Goal: Task Accomplishment & Management: Complete application form

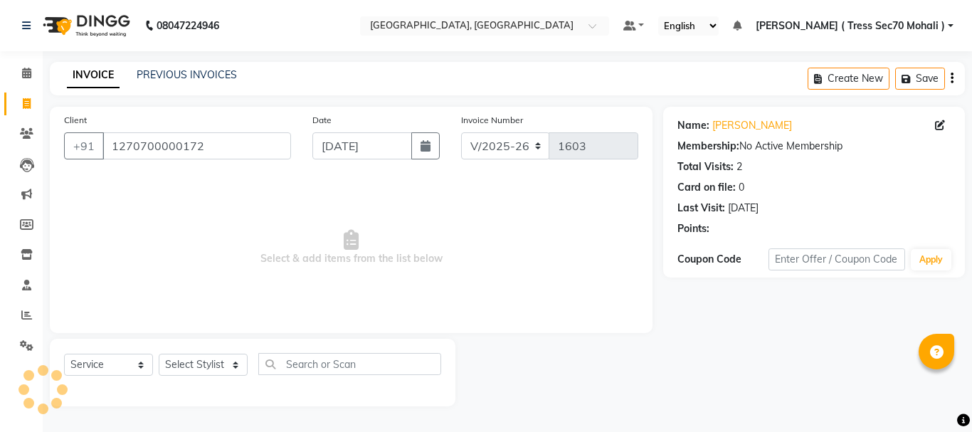
select select "6241"
select select "service"
click at [205, 361] on select "Select Stylist Anni [PERSON_NAME] [PERSON_NAME] [PERSON_NAME] [PERSON_NAME] shr…" at bounding box center [203, 365] width 89 height 22
select select "46195"
click at [159, 354] on select "Select Stylist Anni [PERSON_NAME] [PERSON_NAME] [PERSON_NAME] [PERSON_NAME] shr…" at bounding box center [203, 365] width 89 height 22
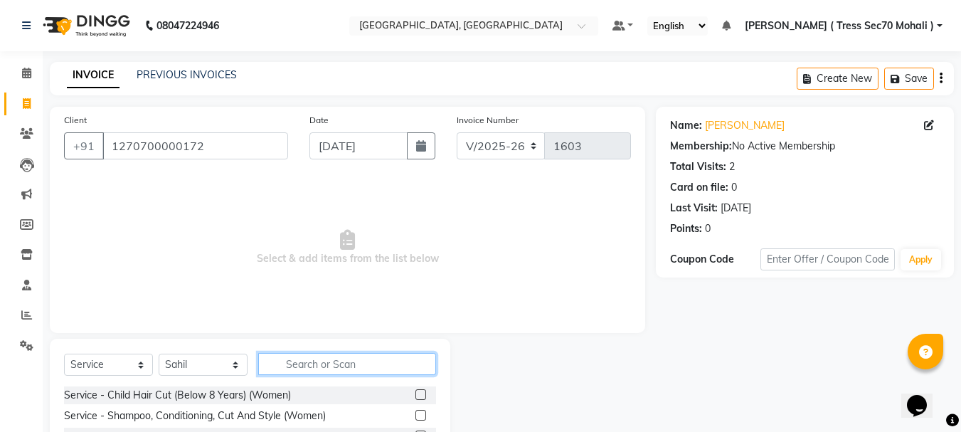
click at [339, 363] on input "text" at bounding box center [347, 364] width 178 height 22
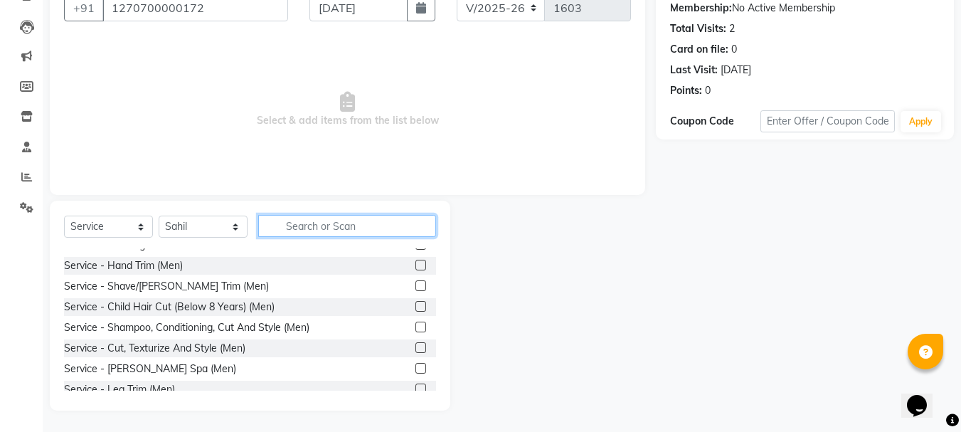
scroll to position [356, 0]
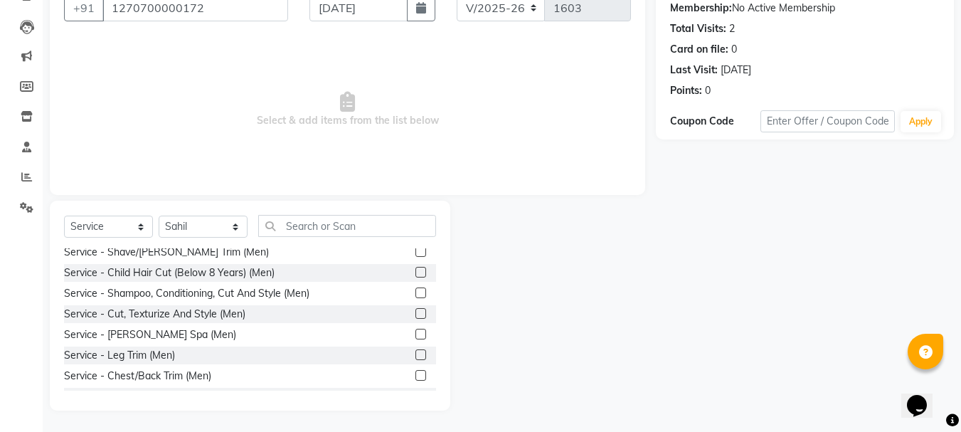
click at [416, 251] on label at bounding box center [421, 251] width 11 height 11
click at [416, 251] on input "checkbox" at bounding box center [420, 252] width 9 height 9
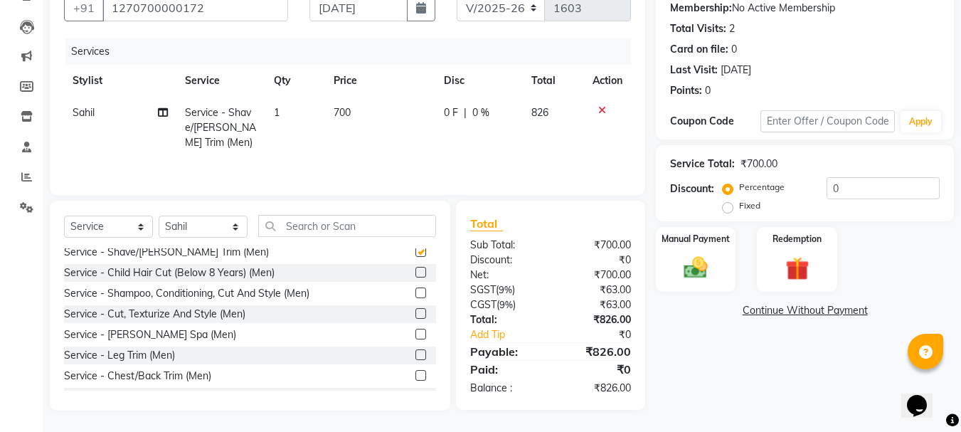
checkbox input "false"
click at [416, 296] on label at bounding box center [421, 293] width 11 height 11
click at [416, 296] on input "checkbox" at bounding box center [420, 293] width 9 height 9
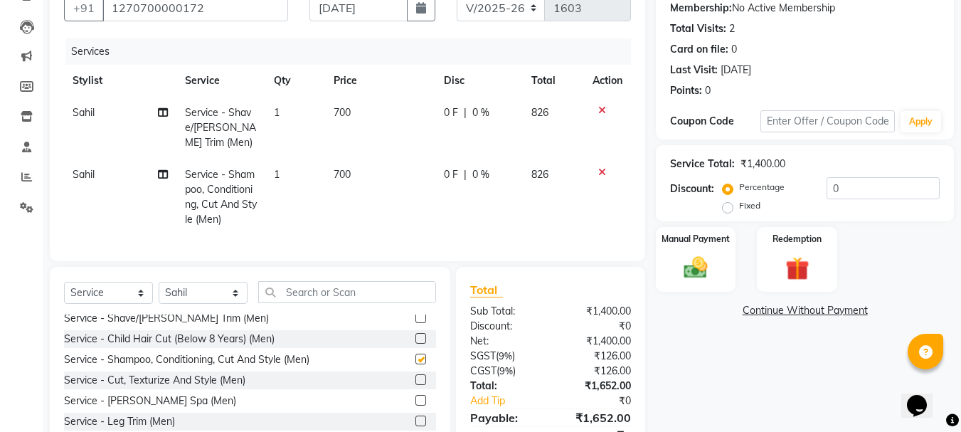
checkbox input "false"
click at [384, 144] on td "700" at bounding box center [380, 128] width 110 height 62
select select "46195"
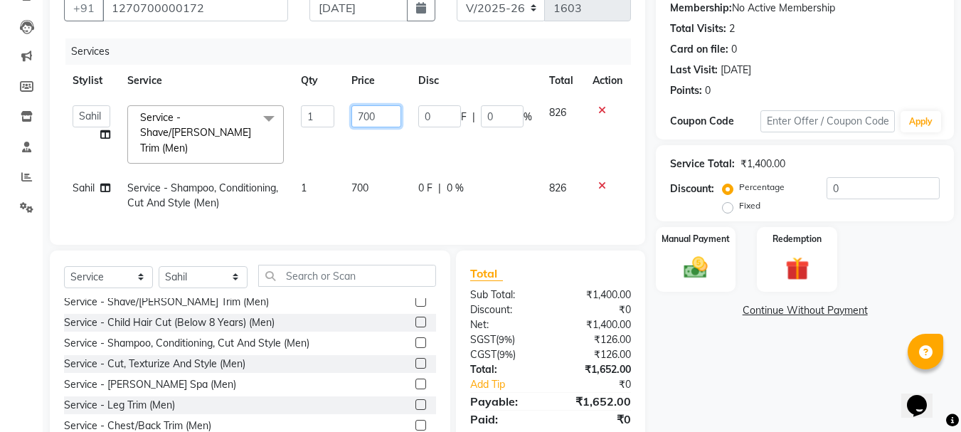
click at [379, 119] on input "700" at bounding box center [376, 116] width 49 height 22
type input "7"
type input "300"
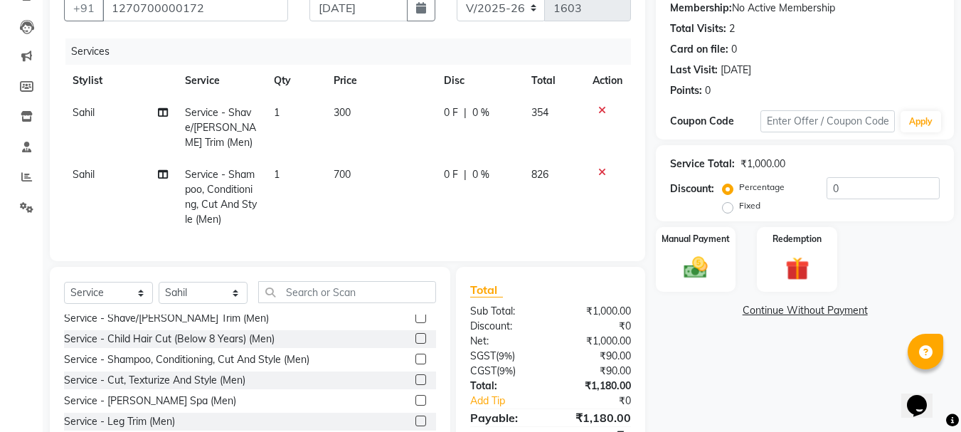
click at [389, 161] on td "700" at bounding box center [380, 197] width 110 height 77
select select "46195"
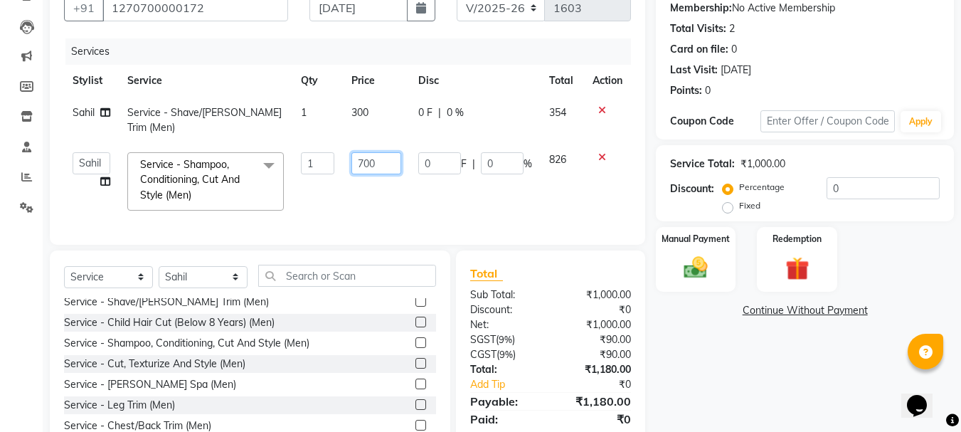
click at [375, 152] on input "700" at bounding box center [376, 163] width 49 height 22
type input "7"
type input "500"
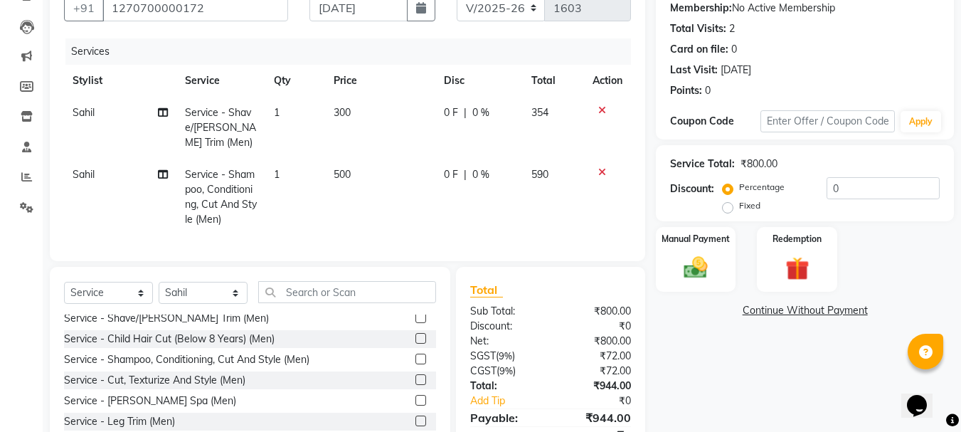
click at [516, 184] on td "0 F | 0 %" at bounding box center [480, 197] width 88 height 77
select select "46195"
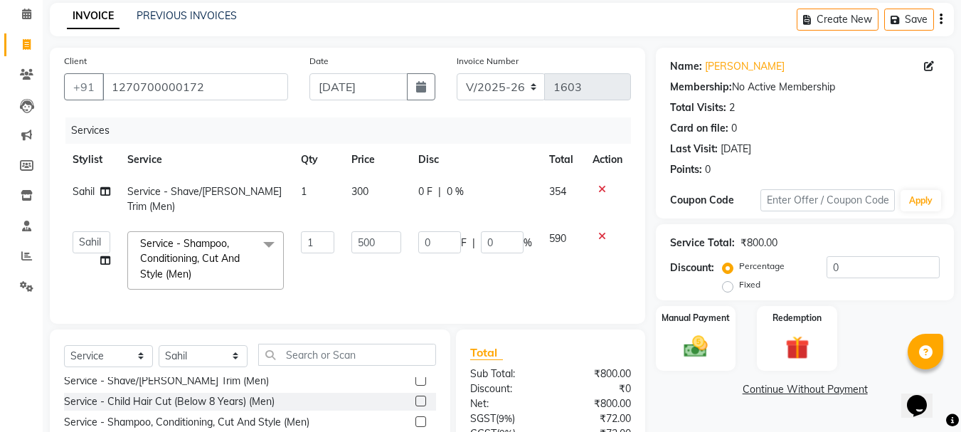
scroll to position [0, 0]
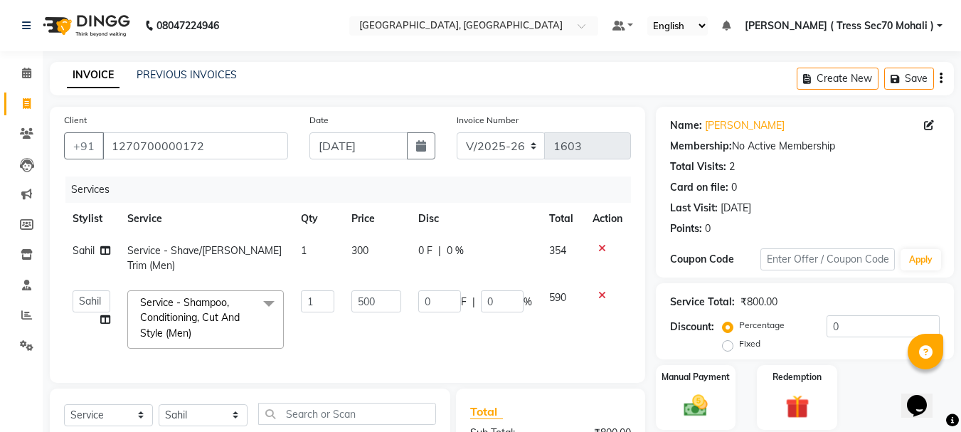
click at [942, 70] on button "button" at bounding box center [941, 78] width 3 height 33
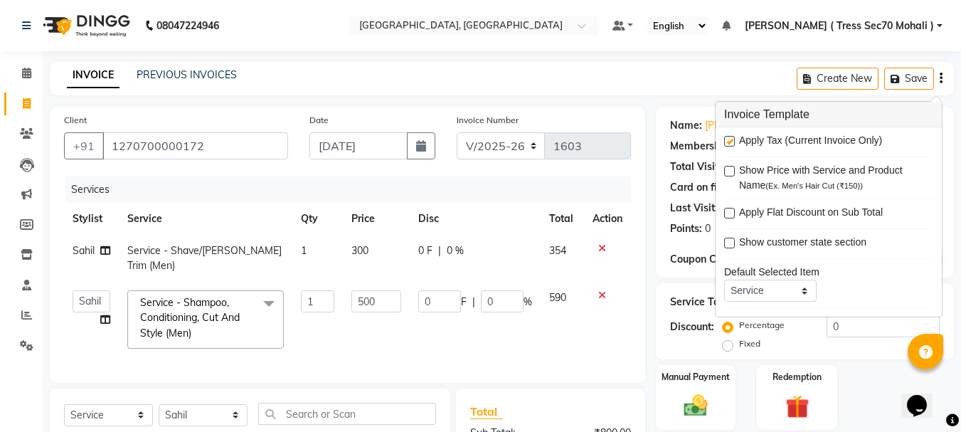
click at [729, 141] on label at bounding box center [729, 141] width 11 height 11
click at [729, 141] on input "checkbox" at bounding box center [728, 141] width 9 height 9
checkbox input "false"
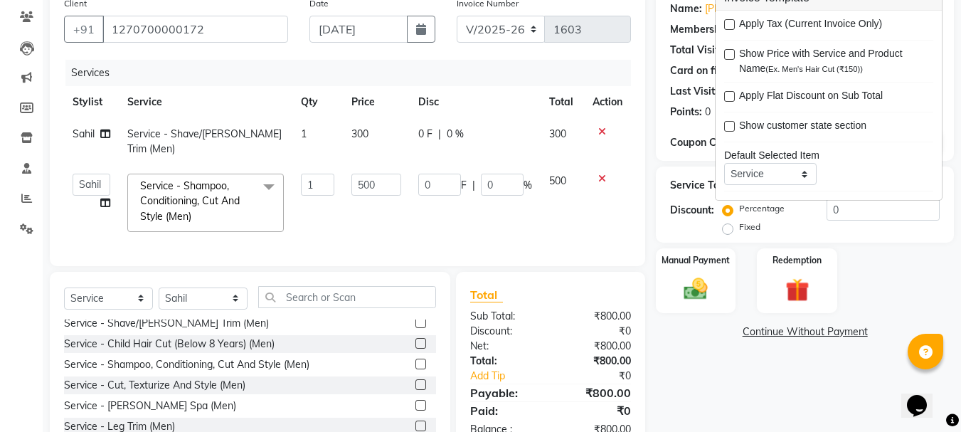
scroll to position [184, 0]
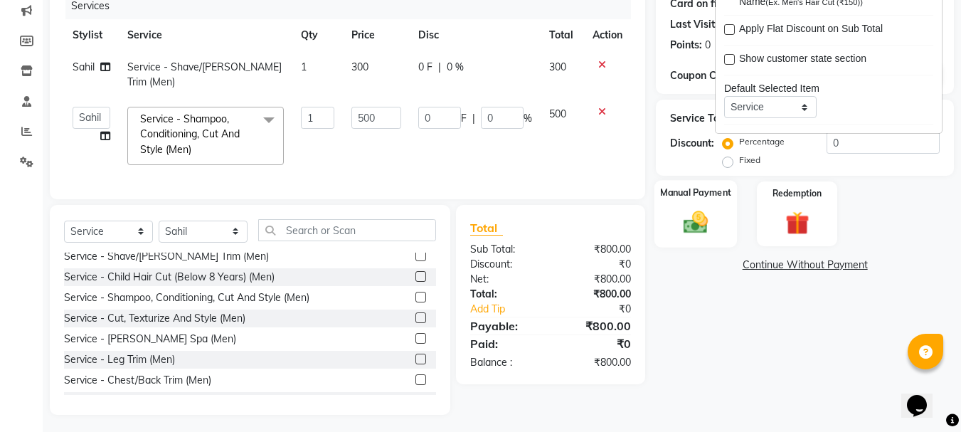
click at [697, 227] on img at bounding box center [696, 222] width 40 height 28
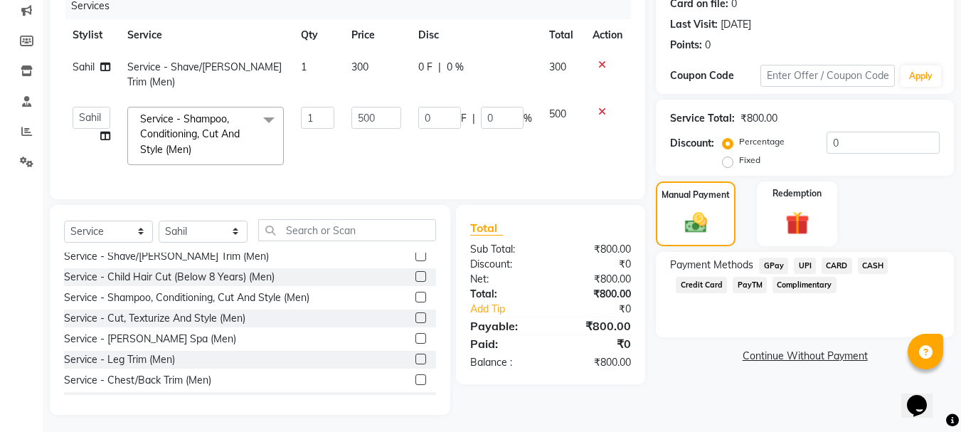
click at [833, 263] on span "CARD" at bounding box center [837, 266] width 31 height 16
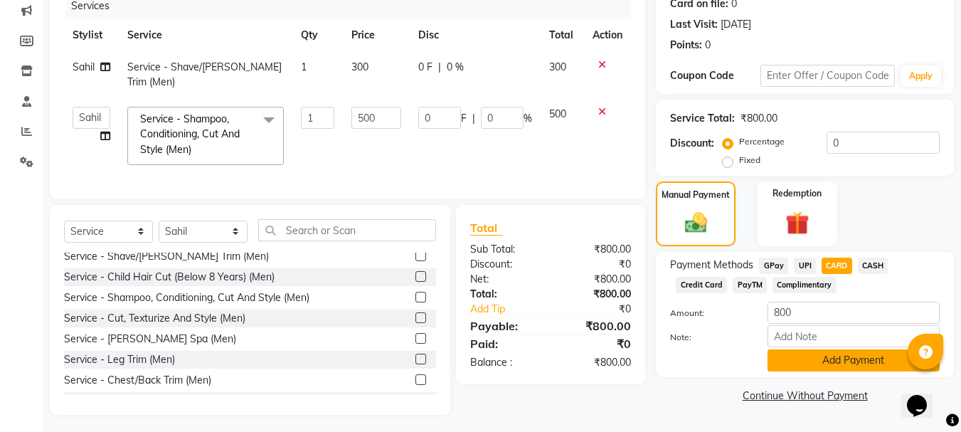
click at [835, 354] on button "Add Payment" at bounding box center [854, 360] width 172 height 22
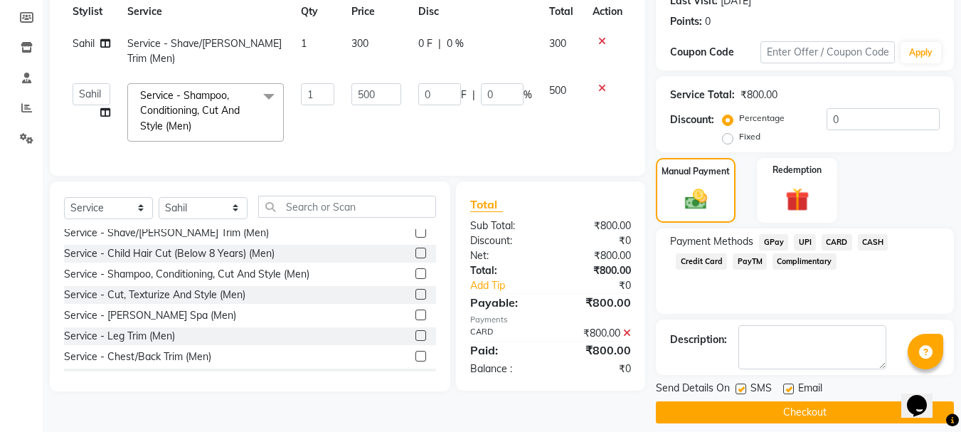
scroll to position [220, 0]
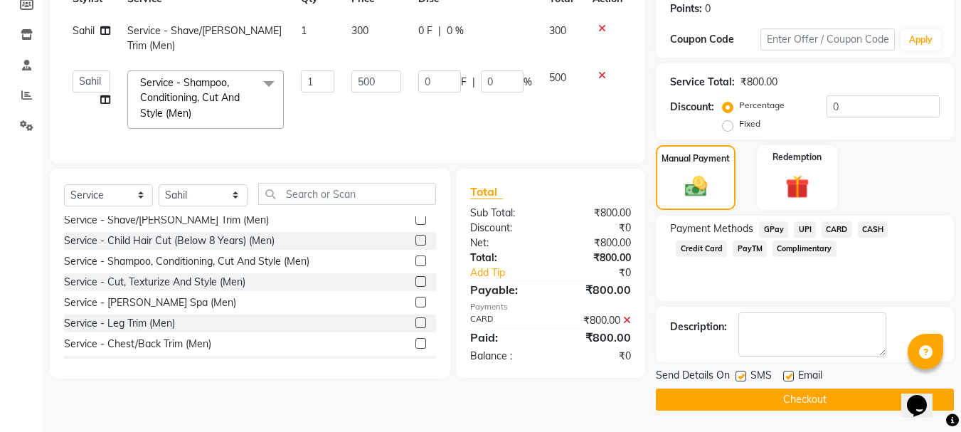
click at [741, 372] on label at bounding box center [741, 376] width 11 height 11
click at [741, 372] on input "checkbox" at bounding box center [740, 376] width 9 height 9
checkbox input "false"
click at [749, 394] on button "Checkout" at bounding box center [805, 400] width 298 height 22
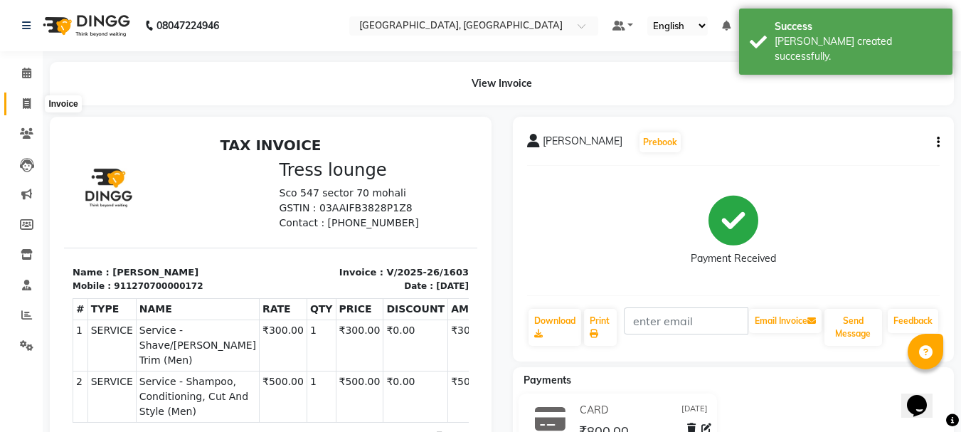
click at [21, 107] on span at bounding box center [26, 104] width 25 height 16
select select "service"
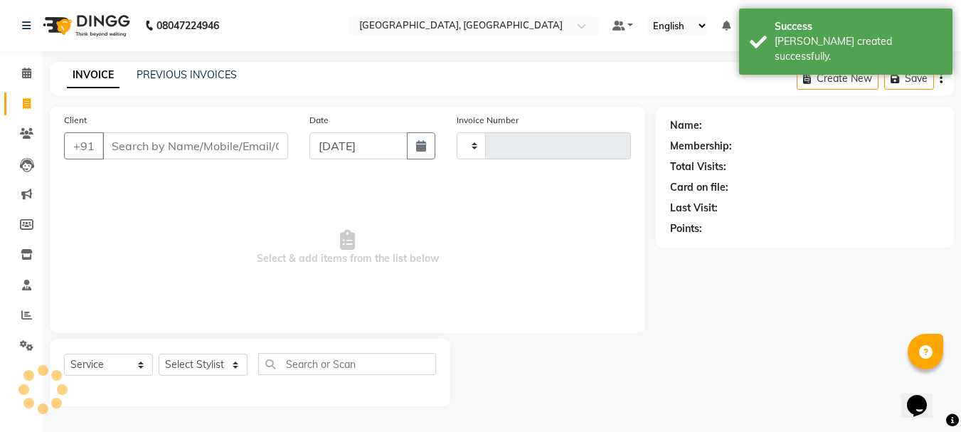
type input "1604"
select select "6241"
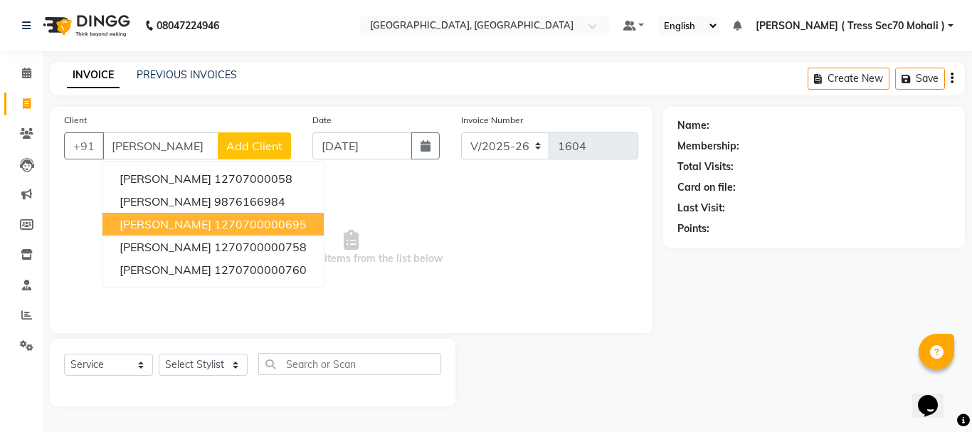
click at [226, 218] on ngb-highlight "1270700000695" at bounding box center [260, 224] width 93 height 14
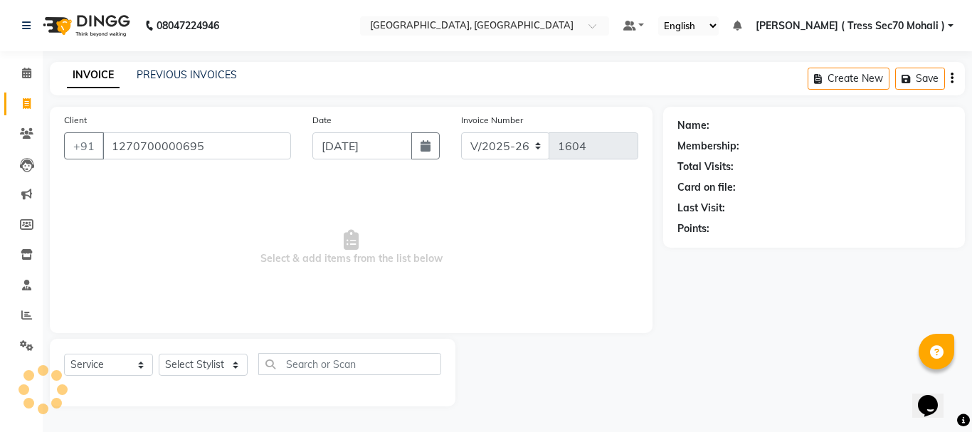
type input "1270700000695"
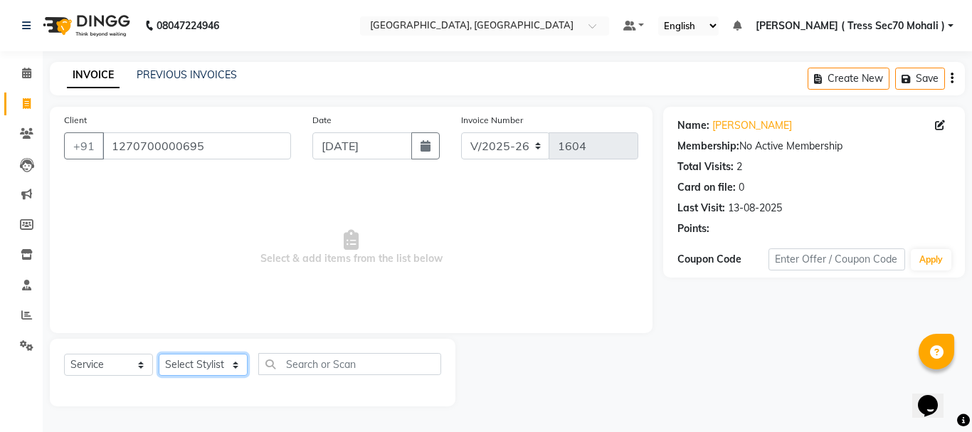
click at [221, 371] on select "Select Stylist Anni [PERSON_NAME] [PERSON_NAME] [PERSON_NAME] [PERSON_NAME] shr…" at bounding box center [203, 365] width 89 height 22
select select "46199"
click at [159, 354] on select "Select Stylist Anni [PERSON_NAME] [PERSON_NAME] [PERSON_NAME] [PERSON_NAME] shr…" at bounding box center [203, 365] width 89 height 22
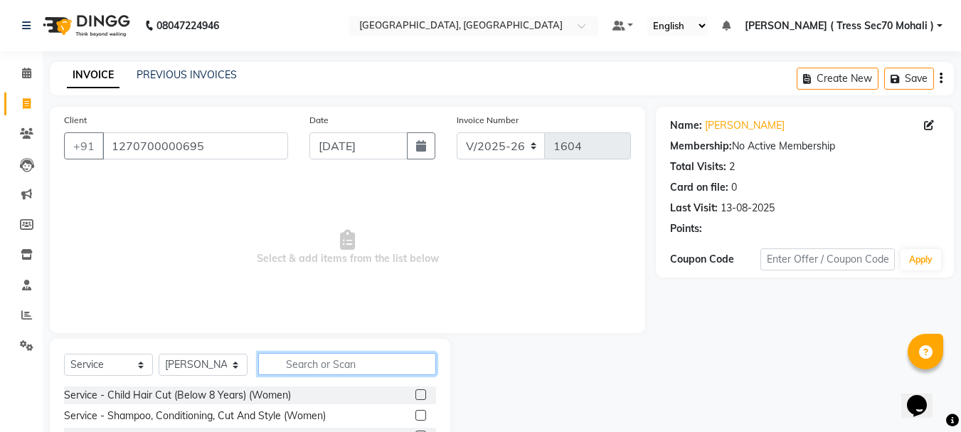
click at [318, 362] on input "text" at bounding box center [347, 364] width 178 height 22
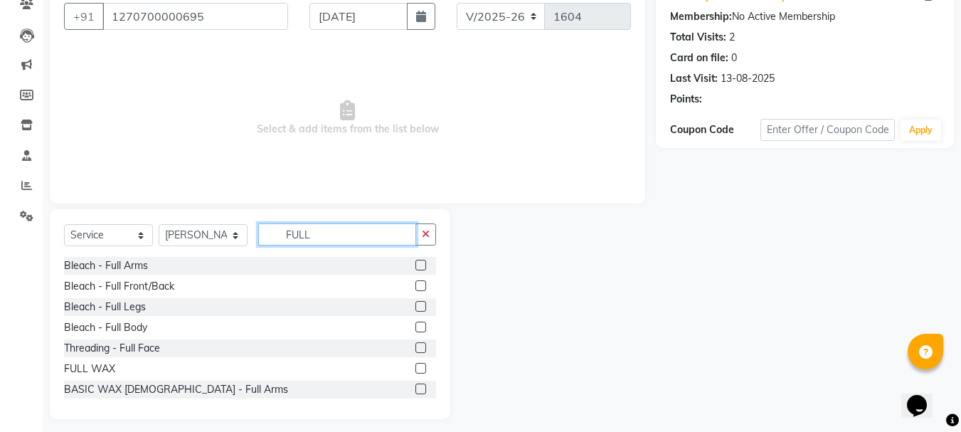
scroll to position [138, 0]
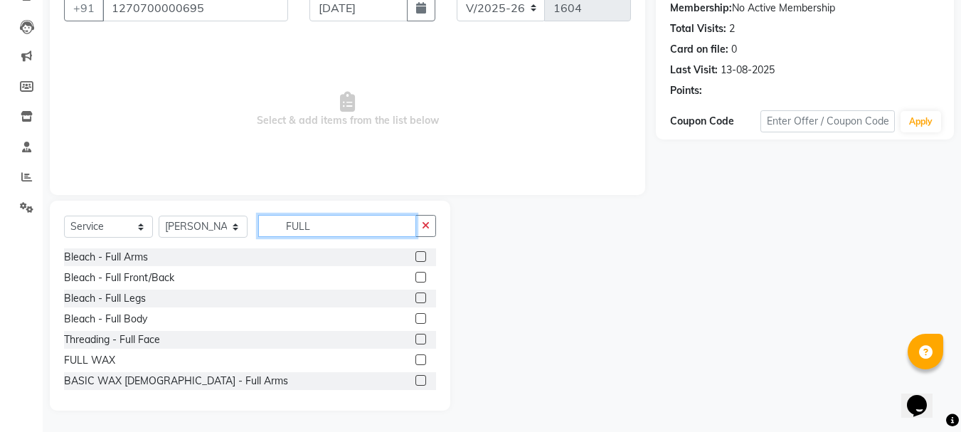
type input "FULL"
click at [416, 362] on label at bounding box center [421, 359] width 11 height 11
click at [416, 362] on input "checkbox" at bounding box center [420, 360] width 9 height 9
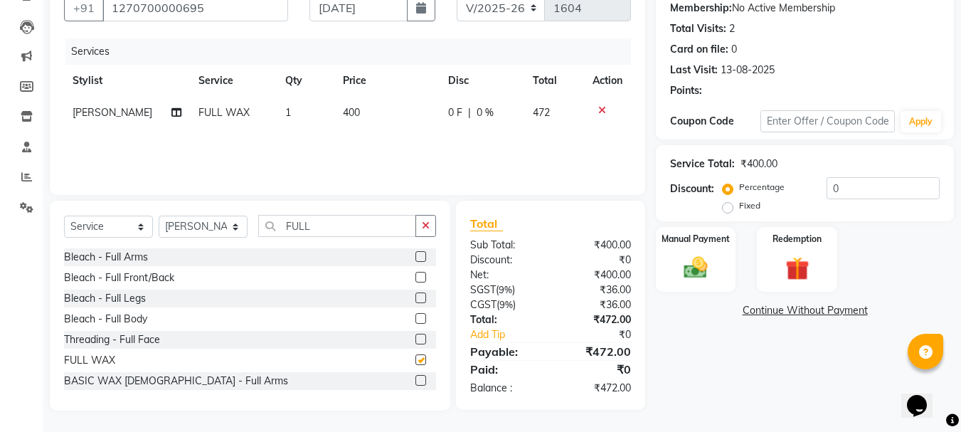
checkbox input "false"
click at [218, 233] on select "Select Stylist Anni [PERSON_NAME] [PERSON_NAME] [PERSON_NAME] [PERSON_NAME] shr…" at bounding box center [203, 227] width 89 height 22
select select "46195"
click at [159, 216] on select "Select Stylist Anni [PERSON_NAME] [PERSON_NAME] [PERSON_NAME] [PERSON_NAME] shr…" at bounding box center [203, 227] width 89 height 22
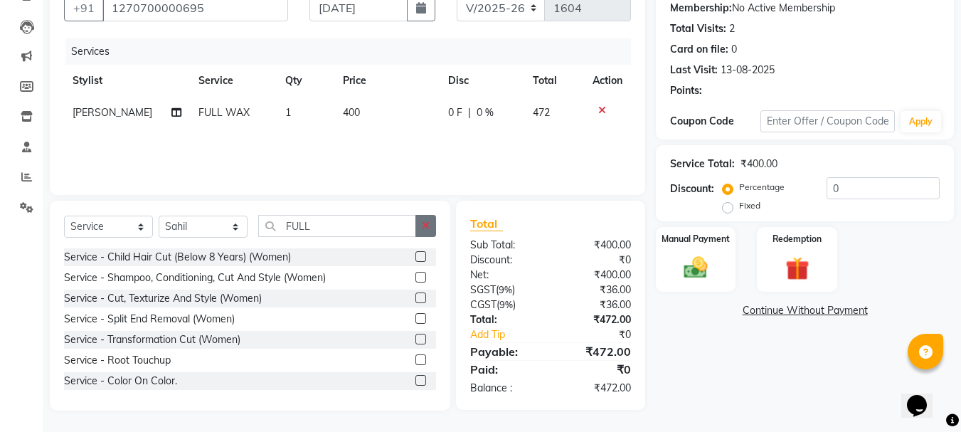
click at [429, 218] on button "button" at bounding box center [426, 226] width 21 height 22
click at [374, 236] on input "text" at bounding box center [347, 226] width 178 height 22
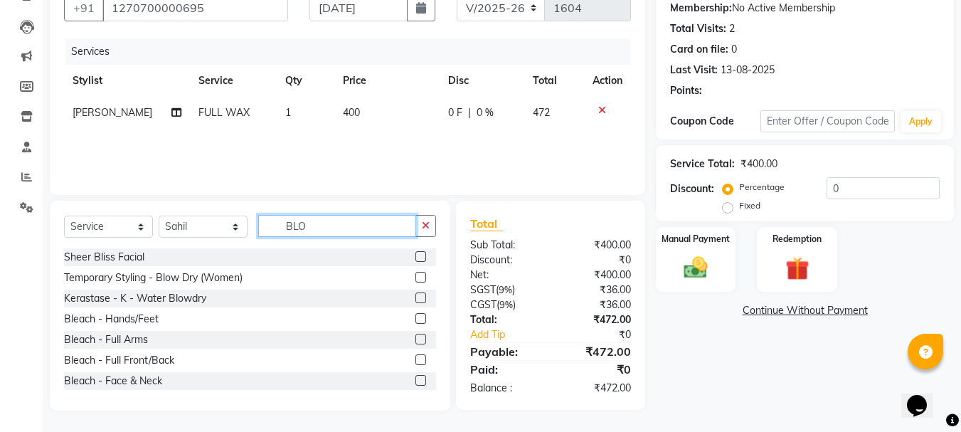
scroll to position [137, 0]
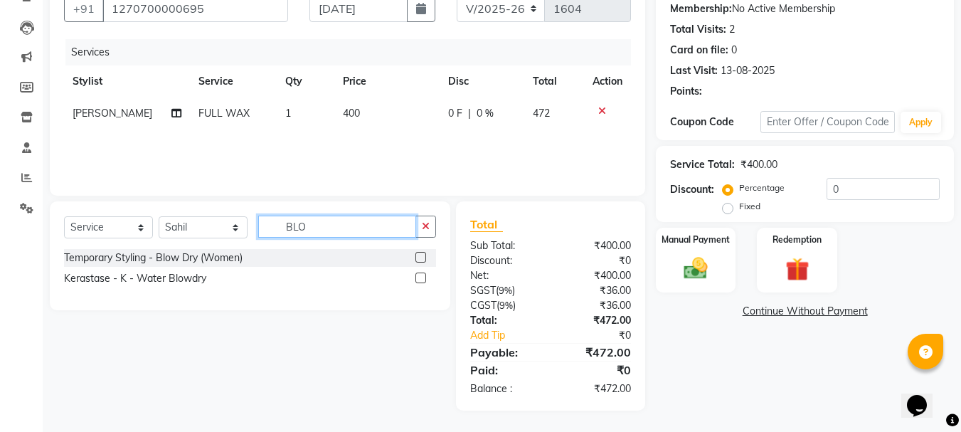
type input "BLO"
click at [421, 258] on label at bounding box center [421, 257] width 11 height 11
click at [421, 258] on input "checkbox" at bounding box center [420, 257] width 9 height 9
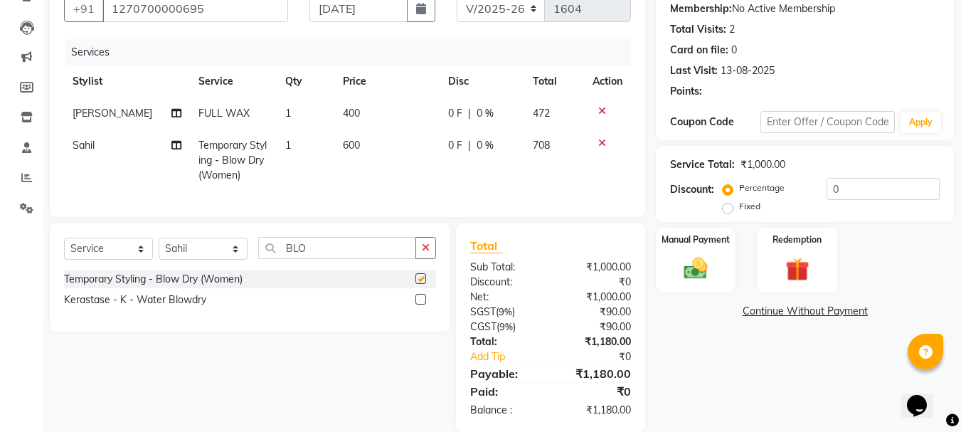
checkbox input "false"
click at [389, 88] on th "Price" at bounding box center [386, 81] width 105 height 32
click at [372, 108] on td "400" at bounding box center [386, 113] width 105 height 32
select select "46199"
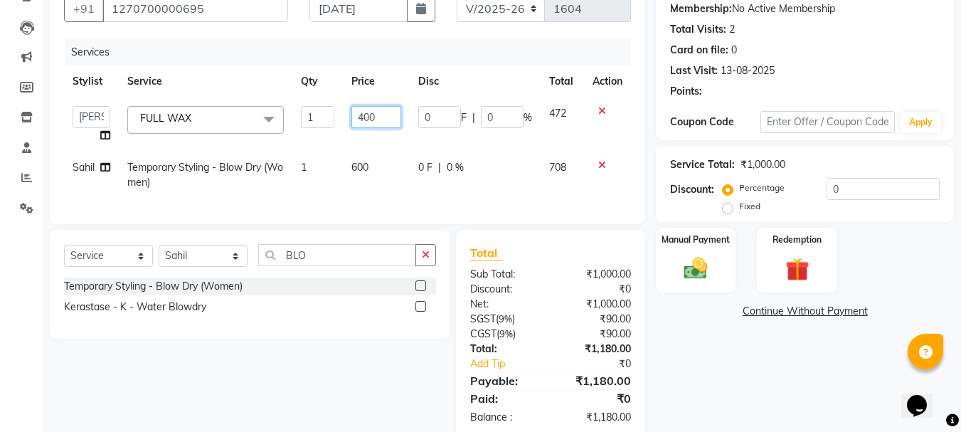
click at [369, 114] on input "400" at bounding box center [376, 117] width 49 height 22
type input "1450"
click at [384, 159] on td "600" at bounding box center [376, 175] width 66 height 47
select select "46195"
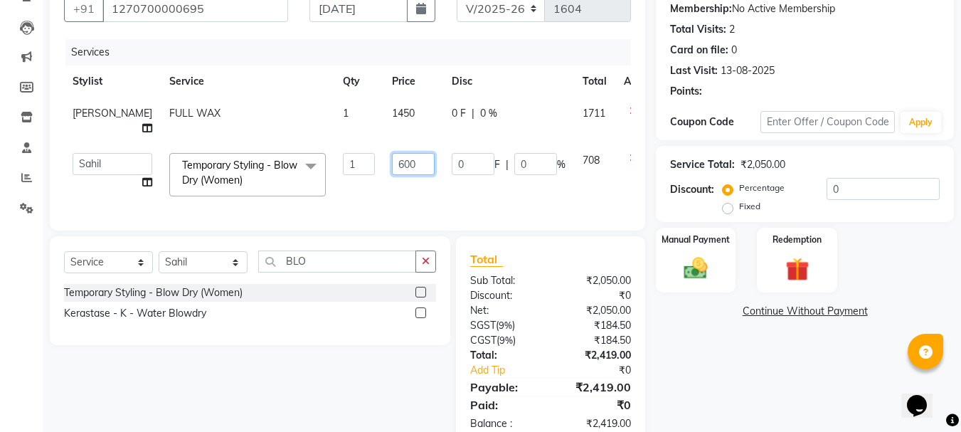
click at [392, 159] on input "600" at bounding box center [413, 164] width 43 height 22
type input "6"
type input "500"
click at [596, 192] on div "Services Stylist Service Qty Price Disc Total Action [PERSON_NAME] FULL WAX 1 1…" at bounding box center [347, 127] width 567 height 177
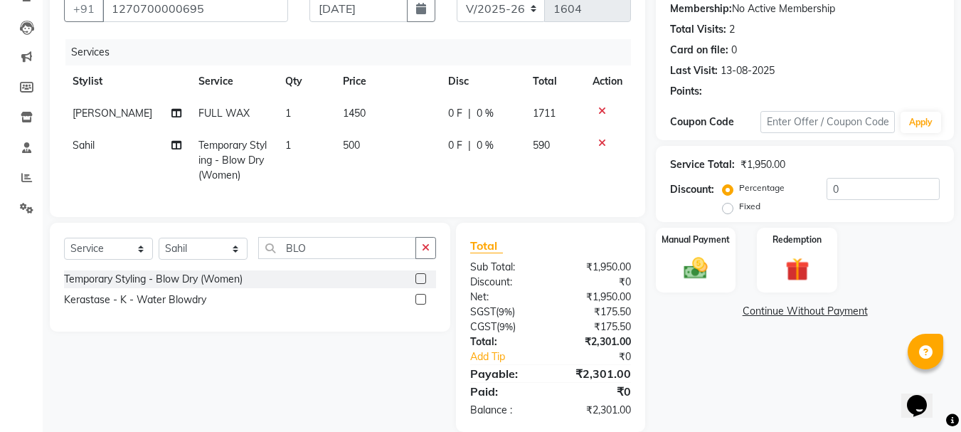
scroll to position [0, 0]
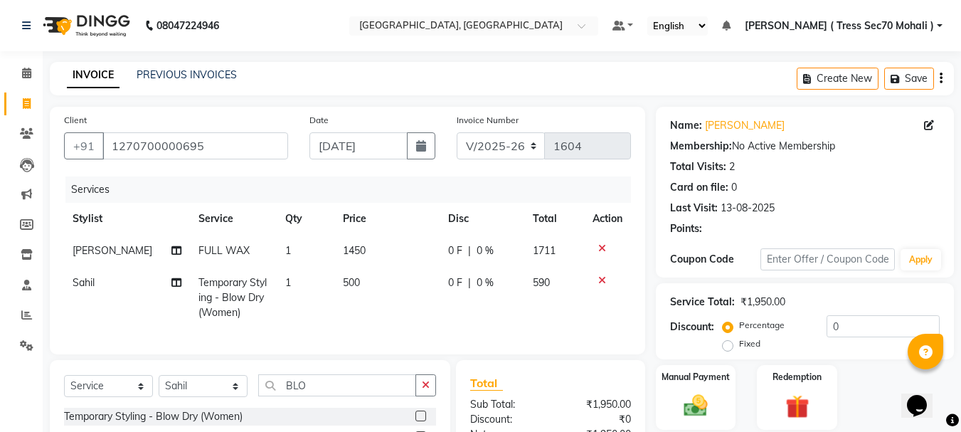
click at [941, 78] on icon "button" at bounding box center [941, 78] width 3 height 1
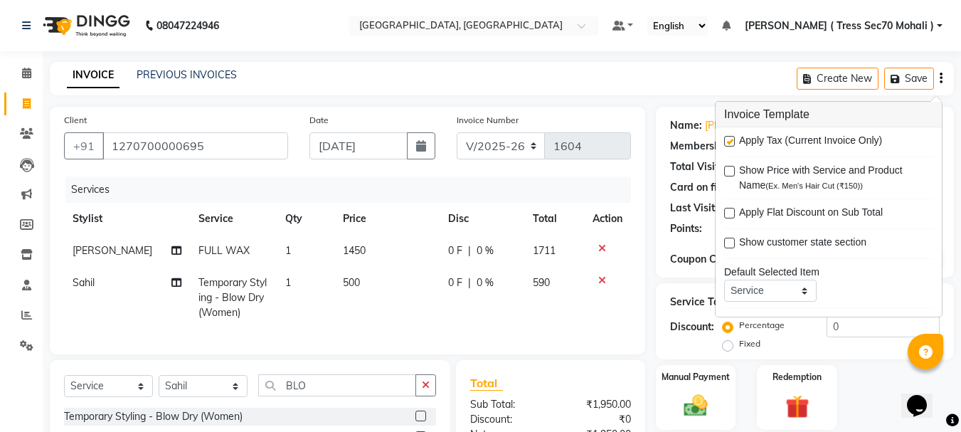
click at [726, 145] on label at bounding box center [729, 141] width 11 height 11
click at [726, 145] on input "checkbox" at bounding box center [728, 141] width 9 height 9
checkbox input "false"
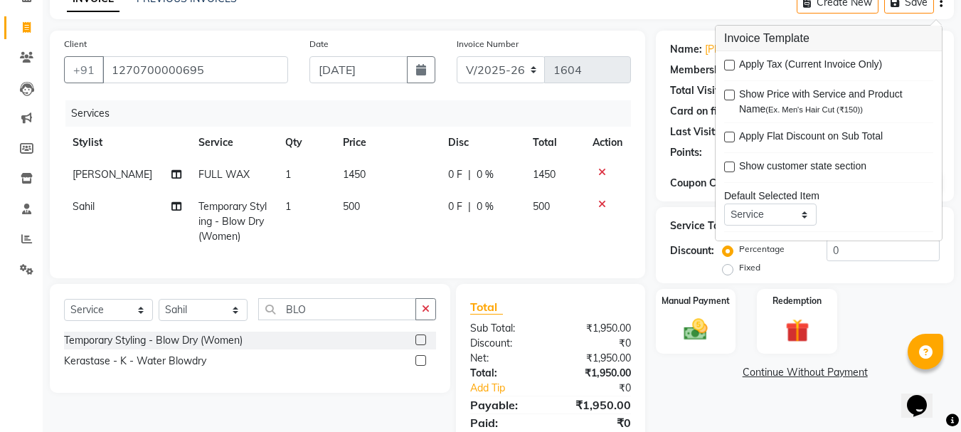
scroll to position [139, 0]
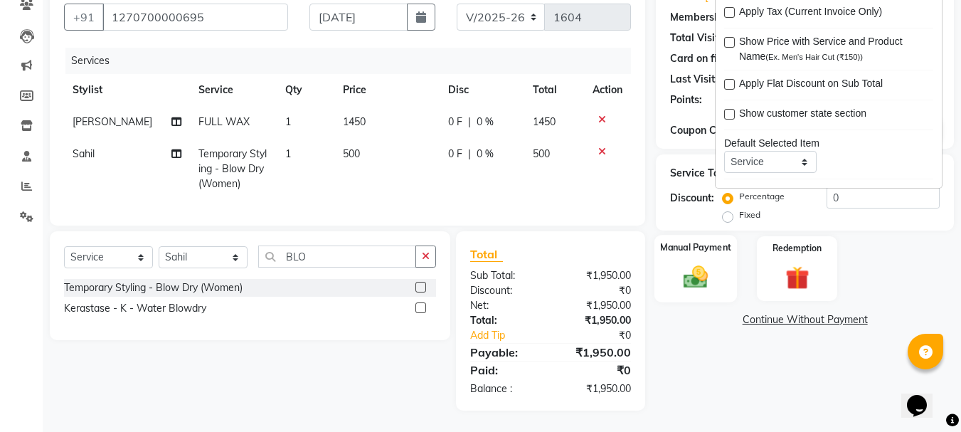
click at [698, 263] on img at bounding box center [696, 277] width 40 height 28
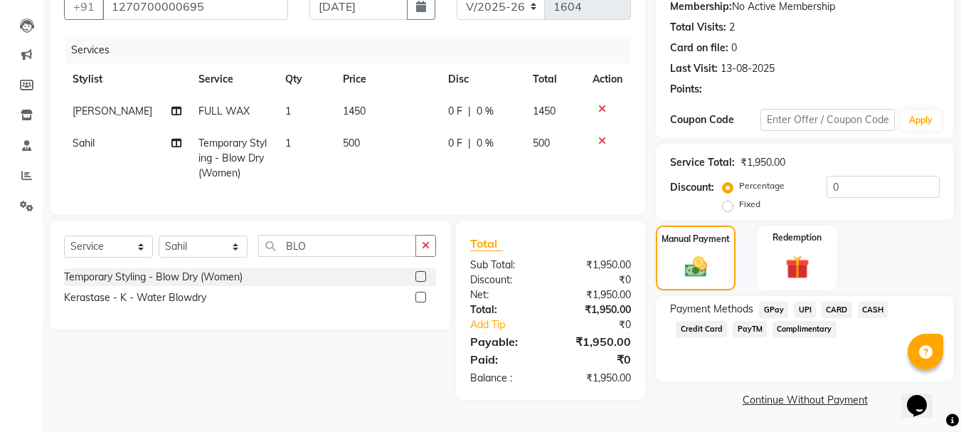
click at [845, 307] on span "CARD" at bounding box center [837, 310] width 31 height 16
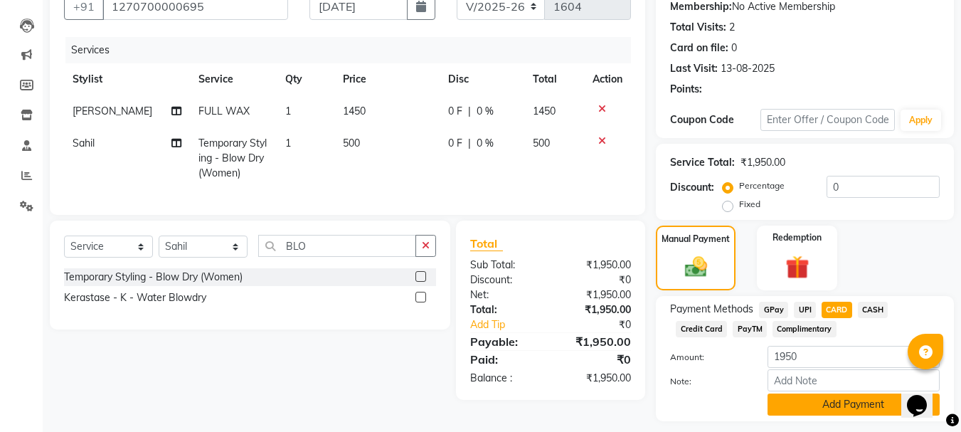
click at [843, 394] on button "Add Payment" at bounding box center [854, 405] width 172 height 22
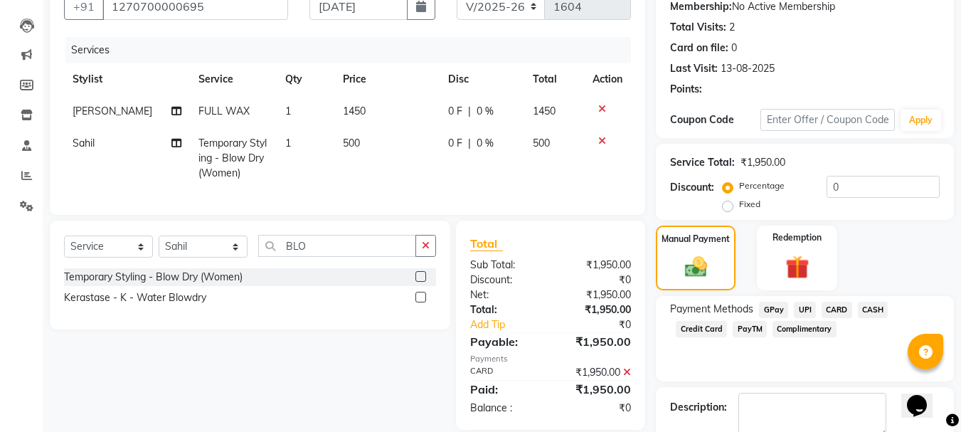
scroll to position [220, 0]
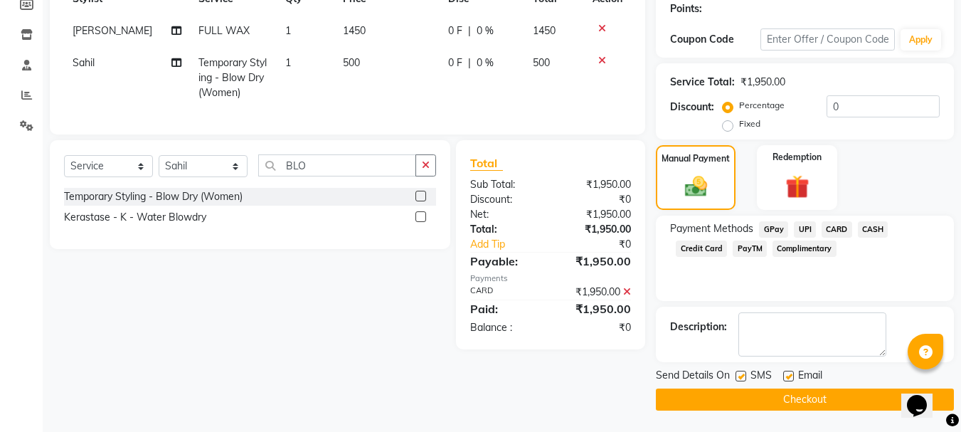
click at [743, 375] on label at bounding box center [741, 376] width 11 height 11
click at [743, 375] on input "checkbox" at bounding box center [740, 376] width 9 height 9
checkbox input "false"
click at [772, 403] on button "Checkout" at bounding box center [805, 400] width 298 height 22
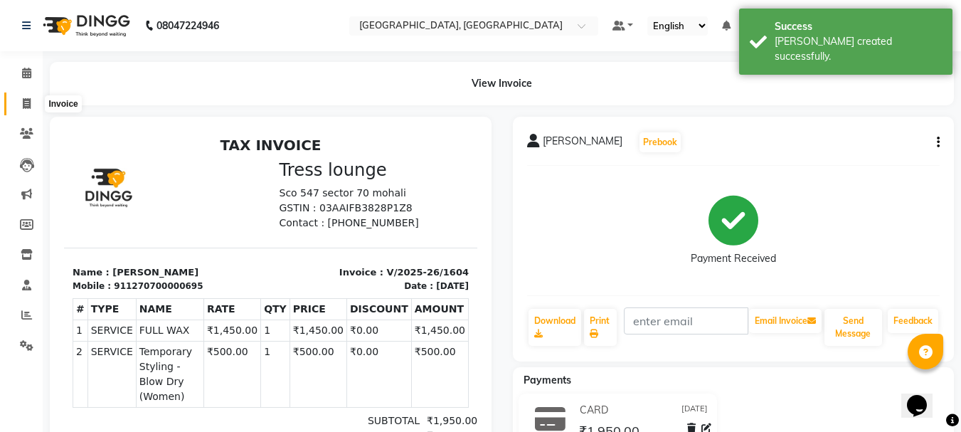
click at [28, 100] on icon at bounding box center [27, 103] width 8 height 11
select select "6241"
select select "service"
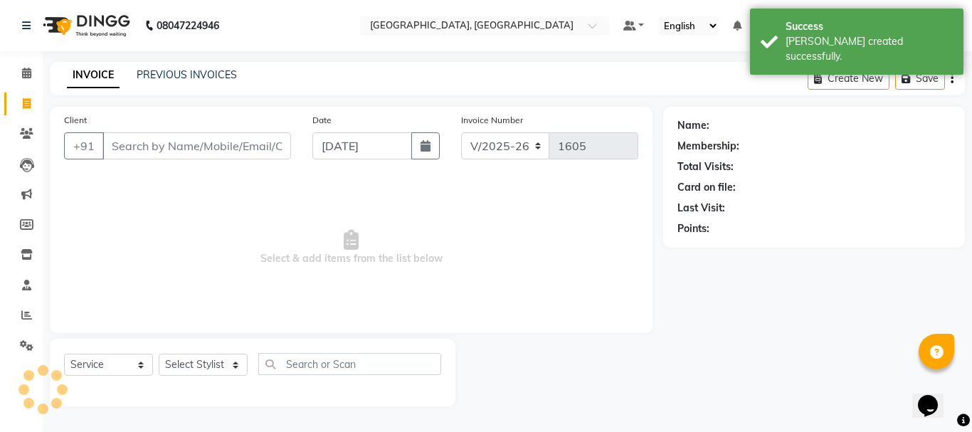
click at [186, 148] on input "Client" at bounding box center [196, 145] width 189 height 27
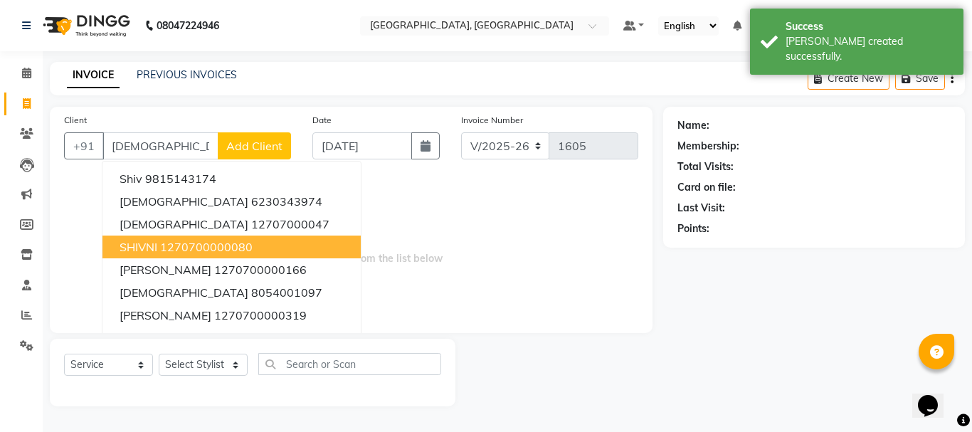
click at [209, 245] on ngb-highlight "1270700000080" at bounding box center [206, 247] width 93 height 14
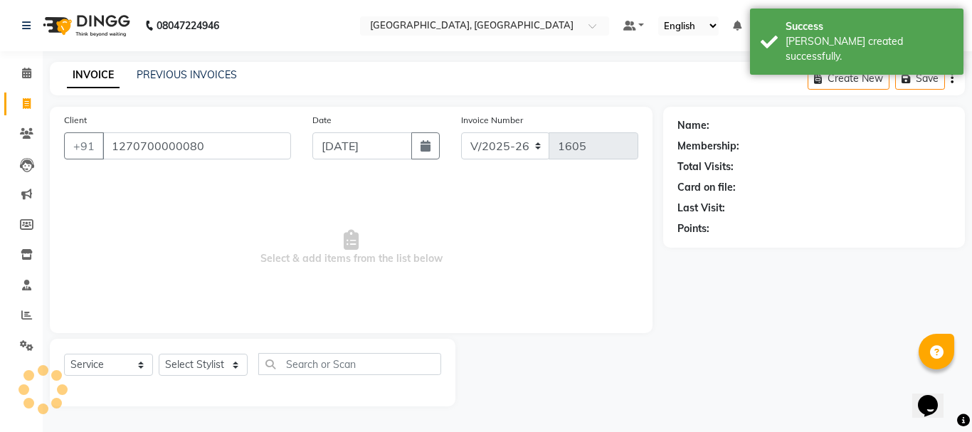
type input "1270700000080"
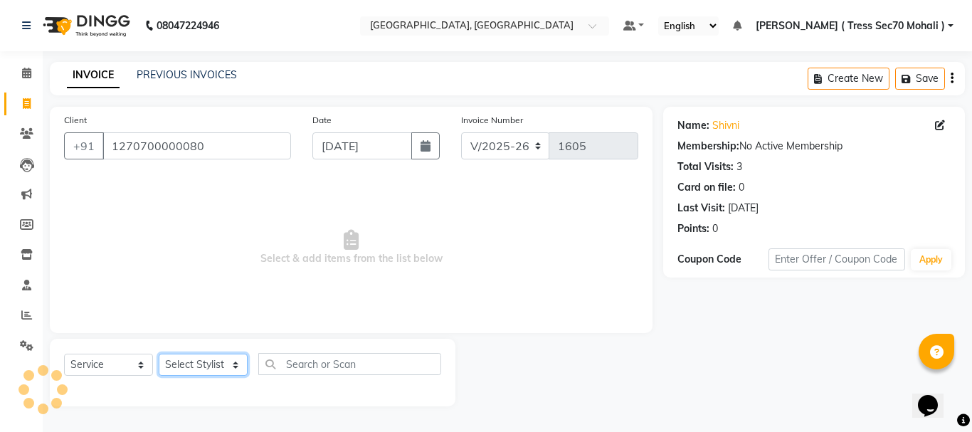
click at [191, 362] on select "Select Stylist Anni [PERSON_NAME] [PERSON_NAME] [PERSON_NAME] [PERSON_NAME] shr…" at bounding box center [203, 365] width 89 height 22
select select "46200"
click at [159, 354] on select "Select Stylist Anni [PERSON_NAME] [PERSON_NAME] [PERSON_NAME] [PERSON_NAME] shr…" at bounding box center [203, 365] width 89 height 22
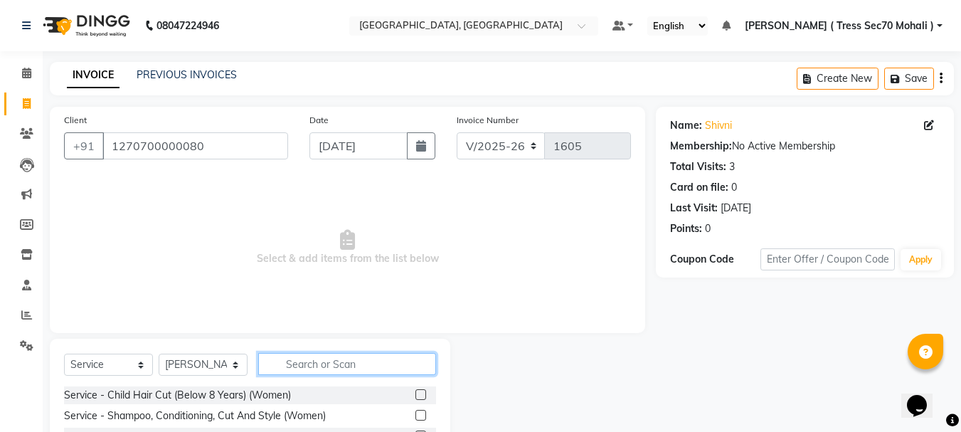
click at [302, 362] on input "text" at bounding box center [347, 364] width 178 height 22
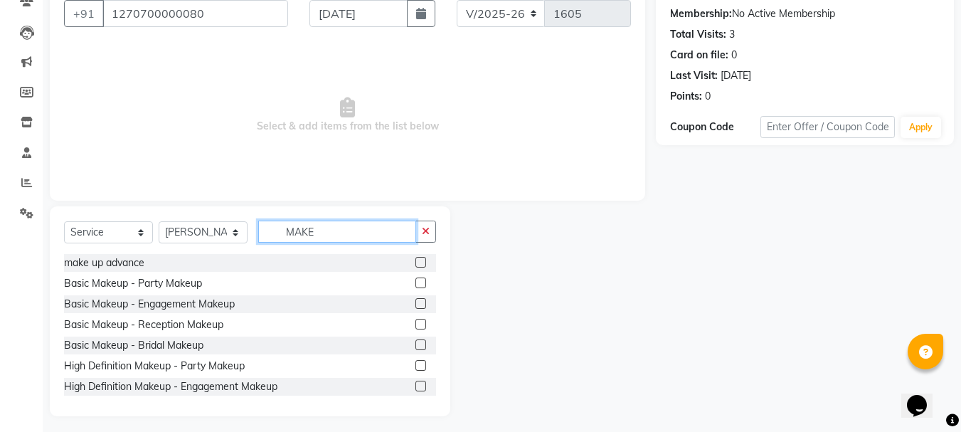
scroll to position [138, 0]
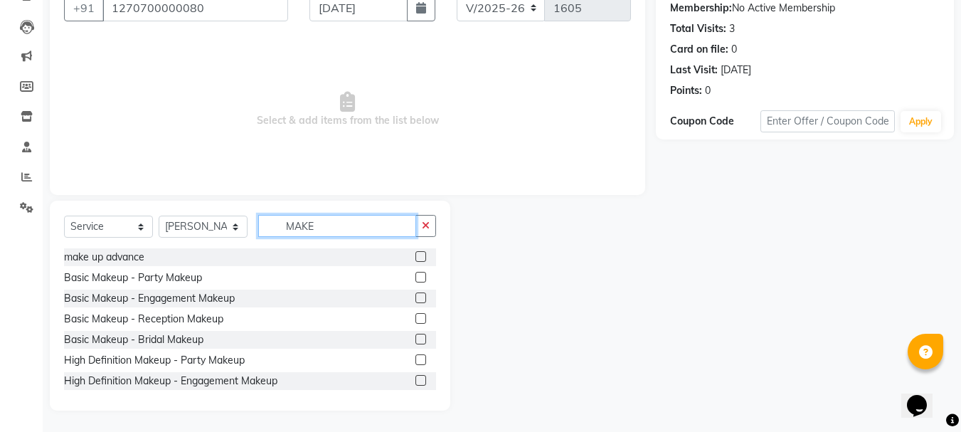
type input "MAKE"
click at [416, 279] on label at bounding box center [421, 277] width 11 height 11
click at [416, 279] on input "checkbox" at bounding box center [420, 277] width 9 height 9
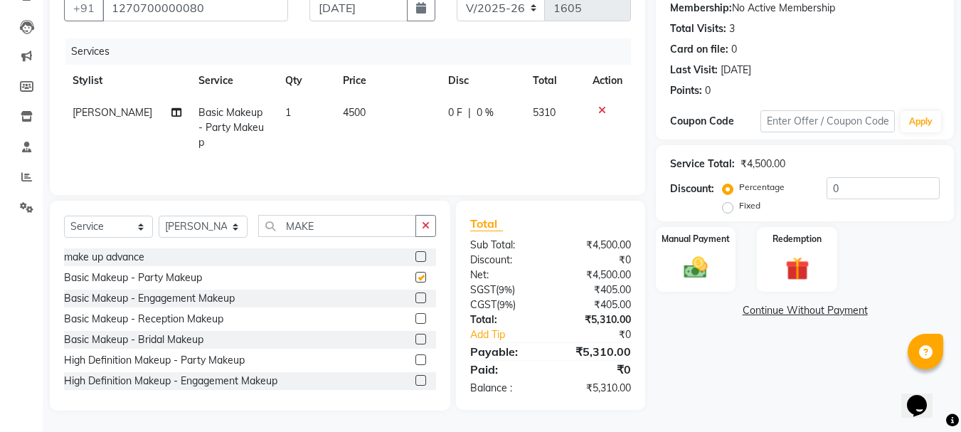
checkbox input "false"
click at [355, 117] on span "4500" at bounding box center [354, 112] width 23 height 13
select select "46200"
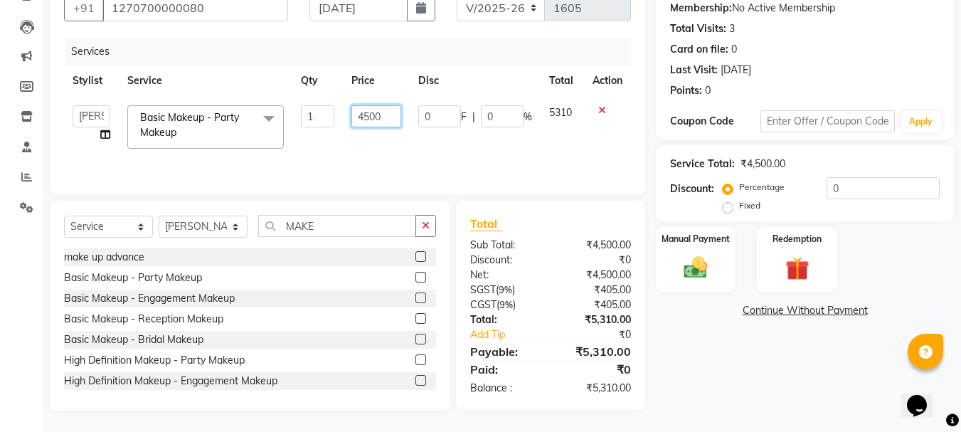
click at [396, 121] on input "4500" at bounding box center [376, 116] width 49 height 22
type input "4"
type input "1000"
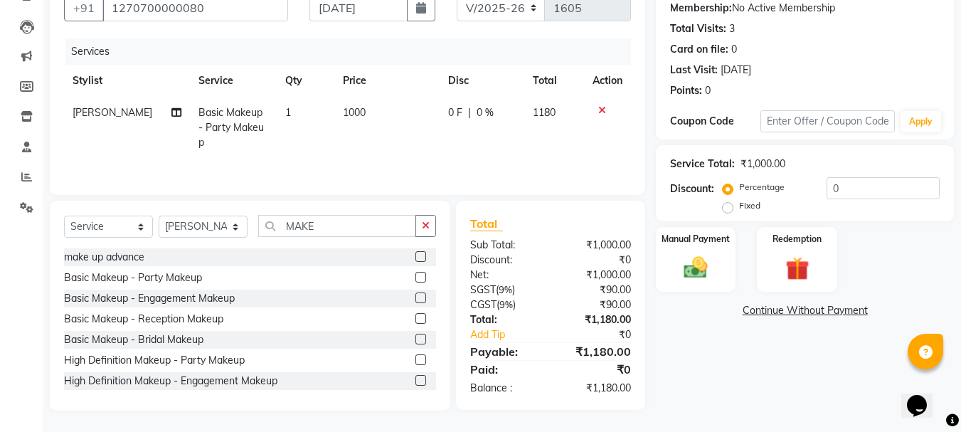
click at [616, 58] on div "Services" at bounding box center [353, 51] width 576 height 26
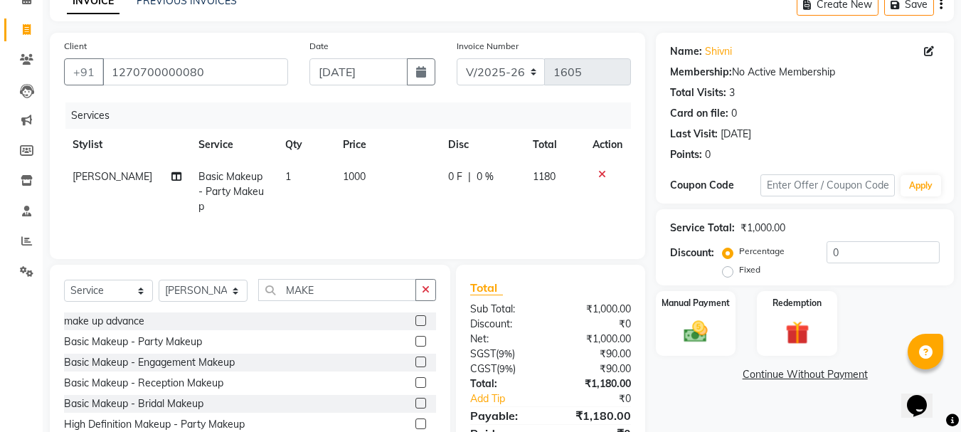
scroll to position [0, 0]
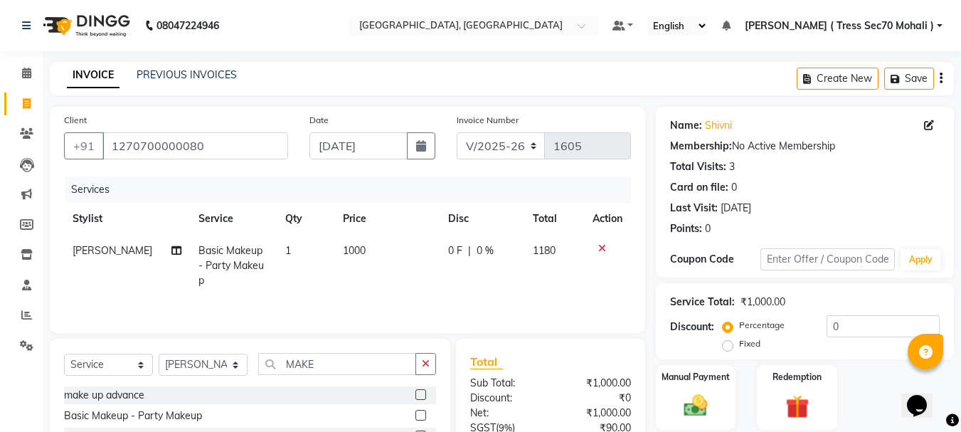
click at [942, 78] on icon "button" at bounding box center [941, 78] width 3 height 1
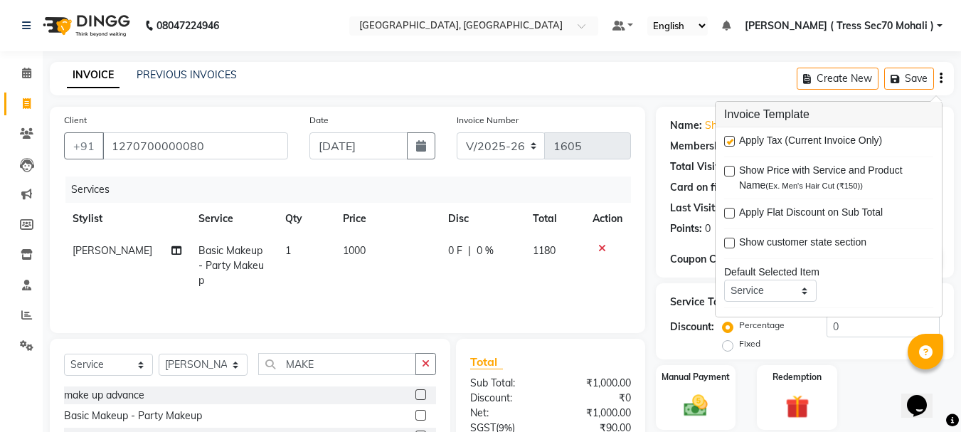
click at [727, 143] on label at bounding box center [729, 141] width 11 height 11
click at [727, 143] on input "checkbox" at bounding box center [728, 141] width 9 height 9
checkbox input "false"
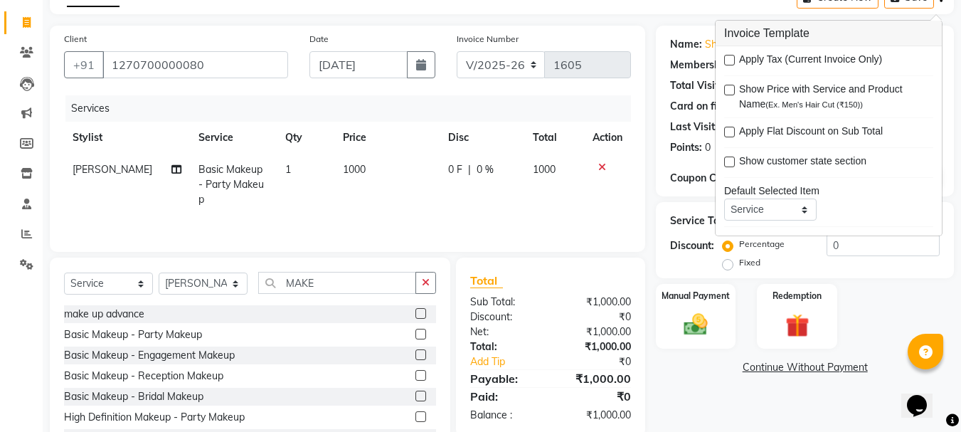
scroll to position [138, 0]
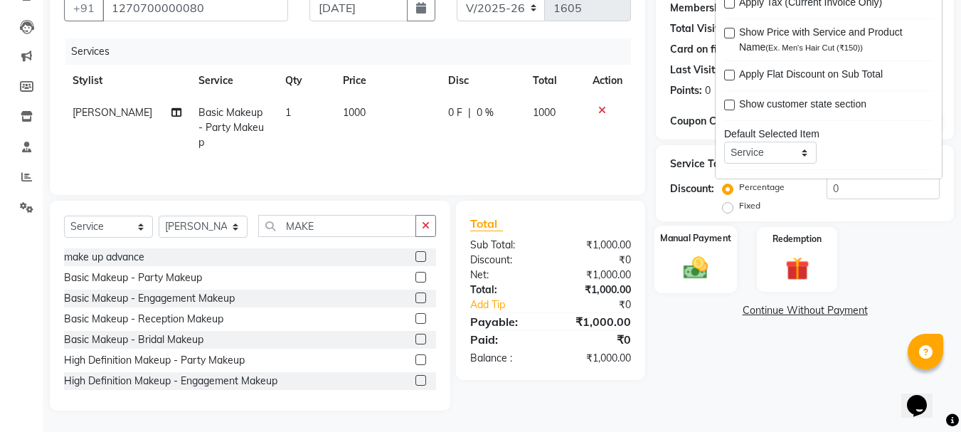
click at [687, 273] on img at bounding box center [696, 267] width 40 height 28
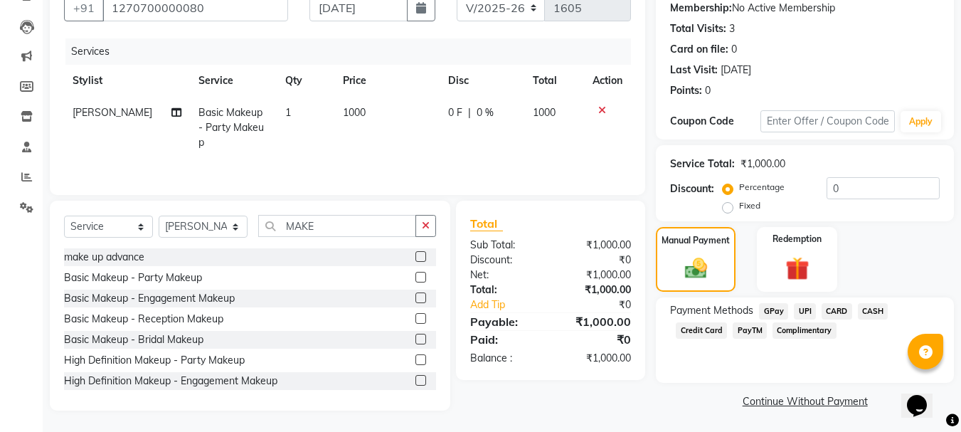
click at [828, 305] on span "CARD" at bounding box center [837, 311] width 31 height 16
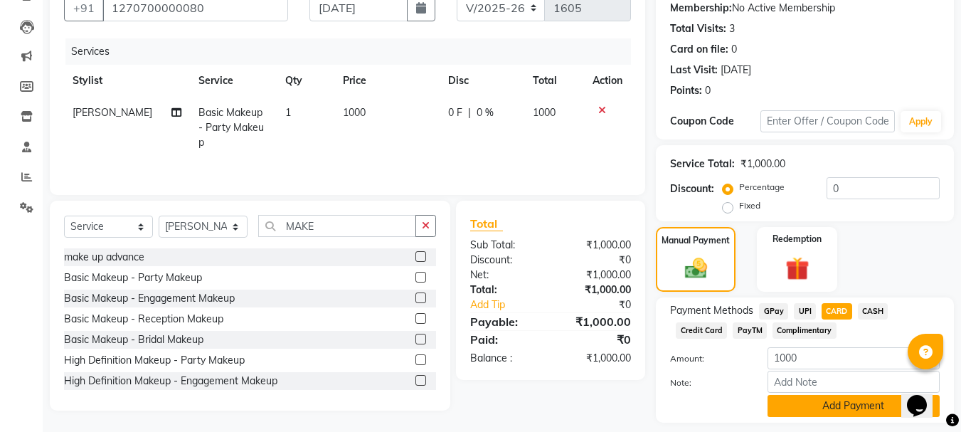
click at [849, 397] on button "Add Payment" at bounding box center [854, 406] width 172 height 22
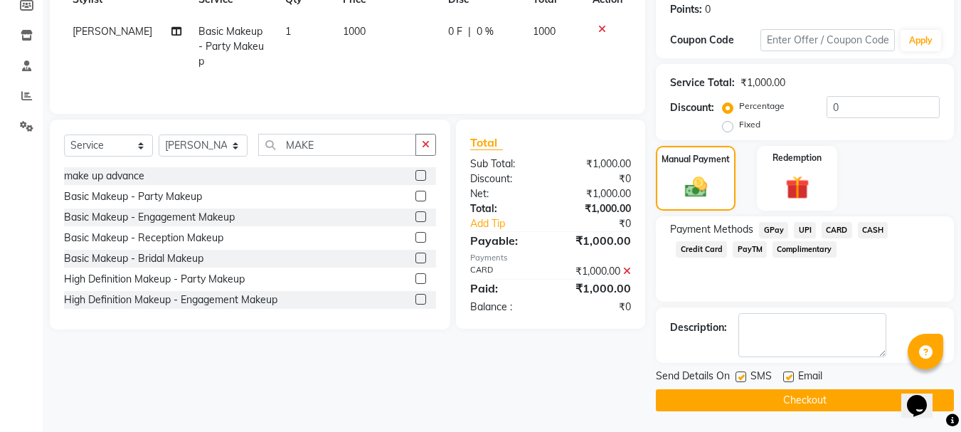
scroll to position [220, 0]
click at [744, 375] on label at bounding box center [741, 376] width 11 height 11
click at [744, 375] on input "checkbox" at bounding box center [740, 376] width 9 height 9
checkbox input "false"
click at [768, 406] on button "Checkout" at bounding box center [805, 400] width 298 height 22
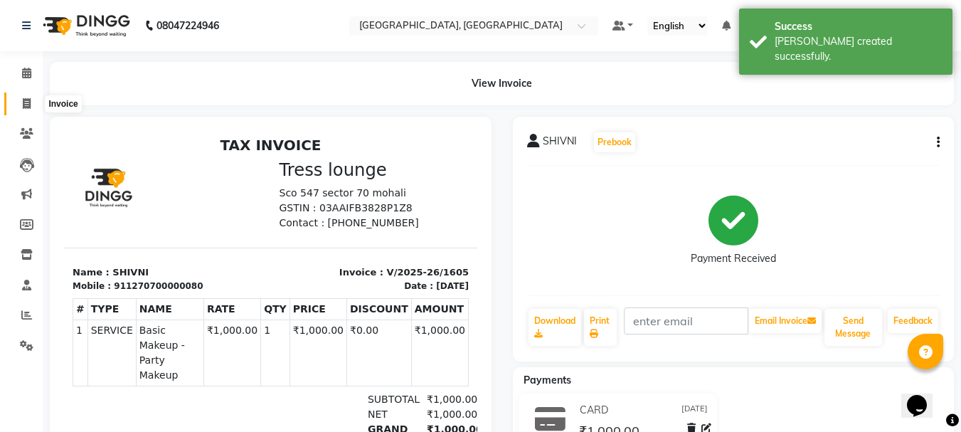
click at [28, 108] on icon at bounding box center [27, 103] width 8 height 11
select select "service"
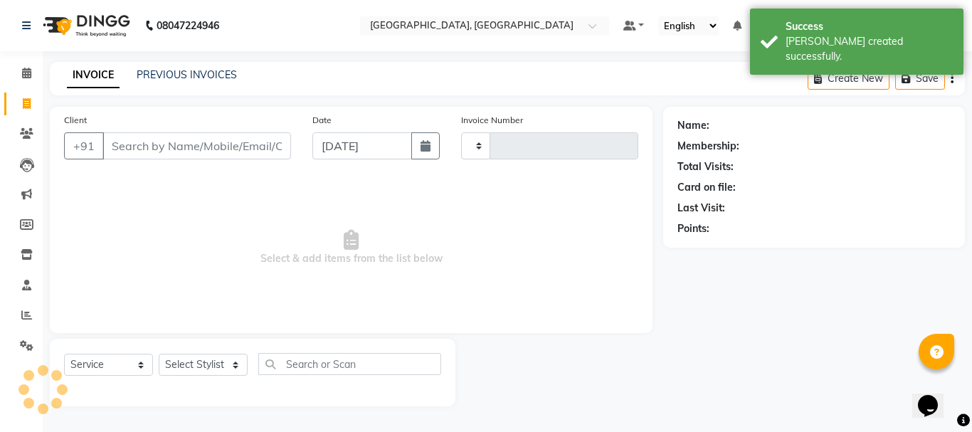
type input "1606"
select select "6241"
click at [202, 75] on link "PREVIOUS INVOICES" at bounding box center [187, 74] width 100 height 13
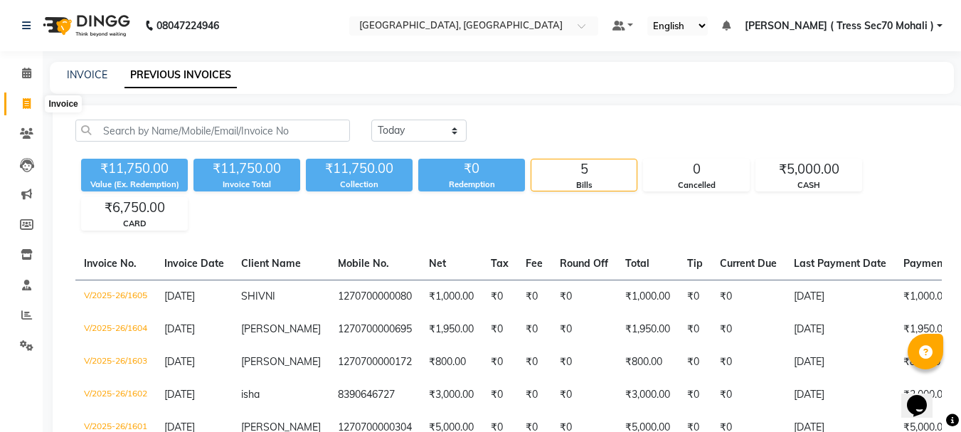
click at [26, 103] on icon at bounding box center [27, 103] width 8 height 11
select select "6241"
select select "service"
